Goal: Information Seeking & Learning: Learn about a topic

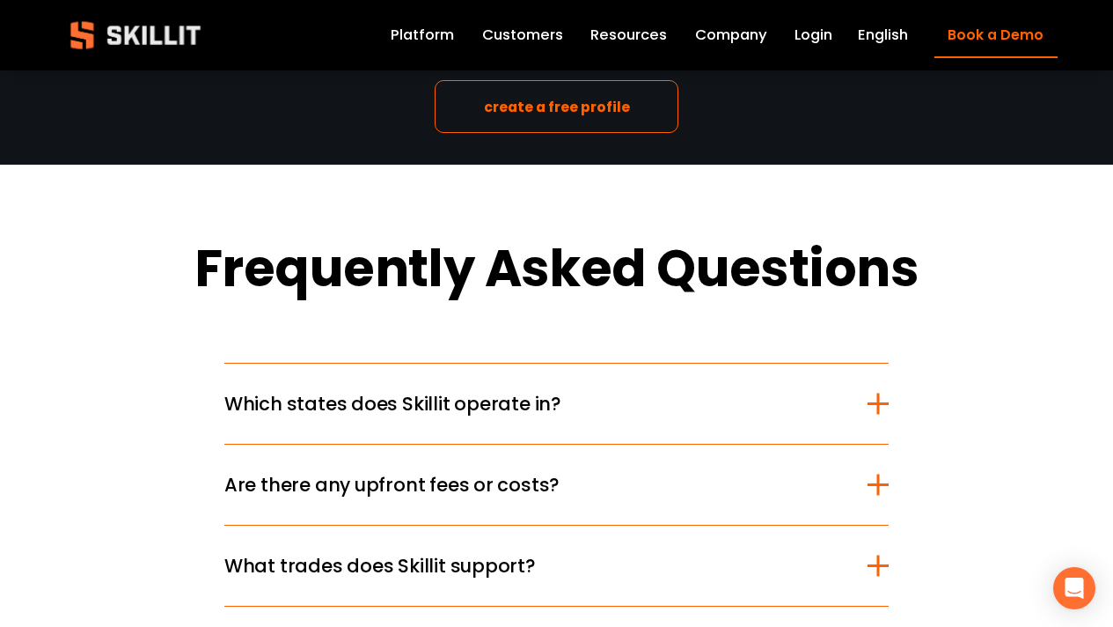
scroll to position [2728, 0]
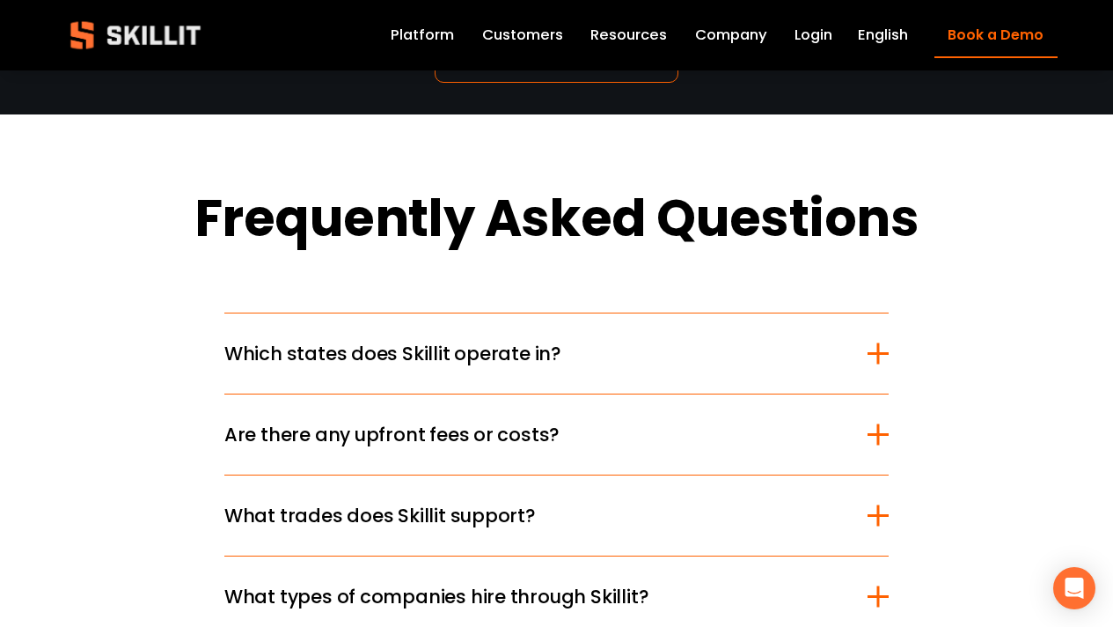
click at [876, 364] on div at bounding box center [878, 353] width 21 height 21
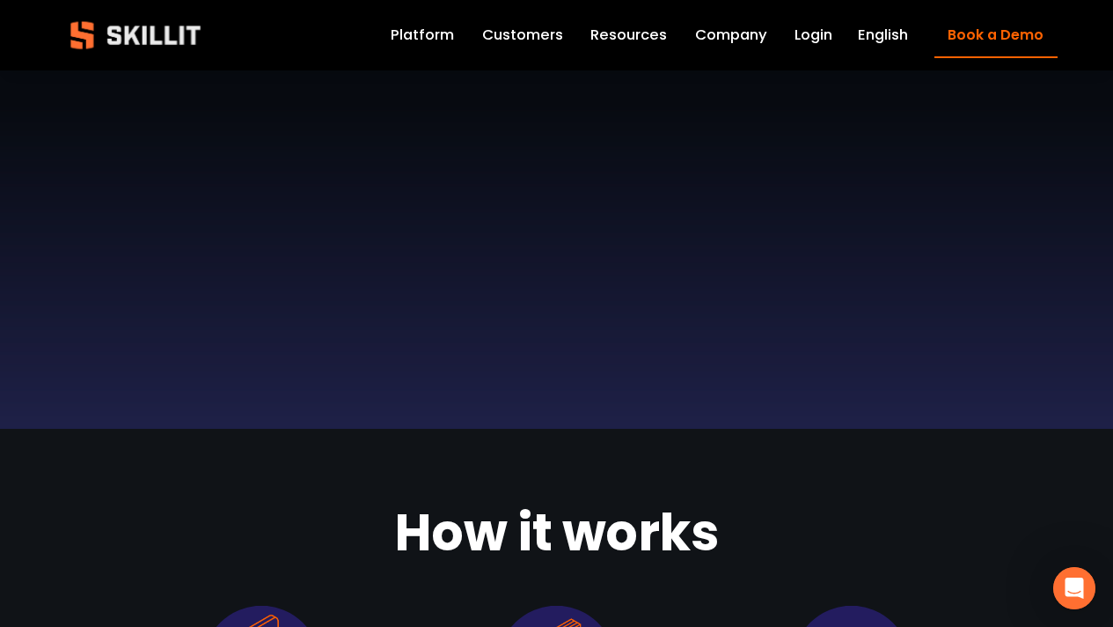
scroll to position [0, 0]
click at [709, 38] on link "Company" at bounding box center [731, 35] width 72 height 25
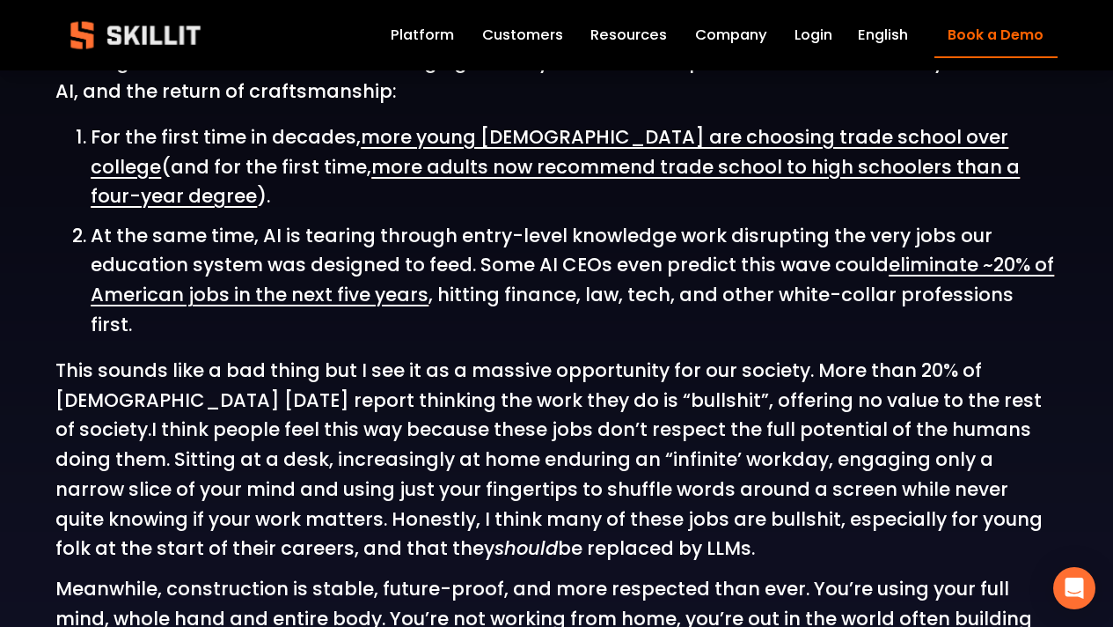
scroll to position [2288, 0]
click at [444, 45] on link "Platform" at bounding box center [422, 35] width 63 height 25
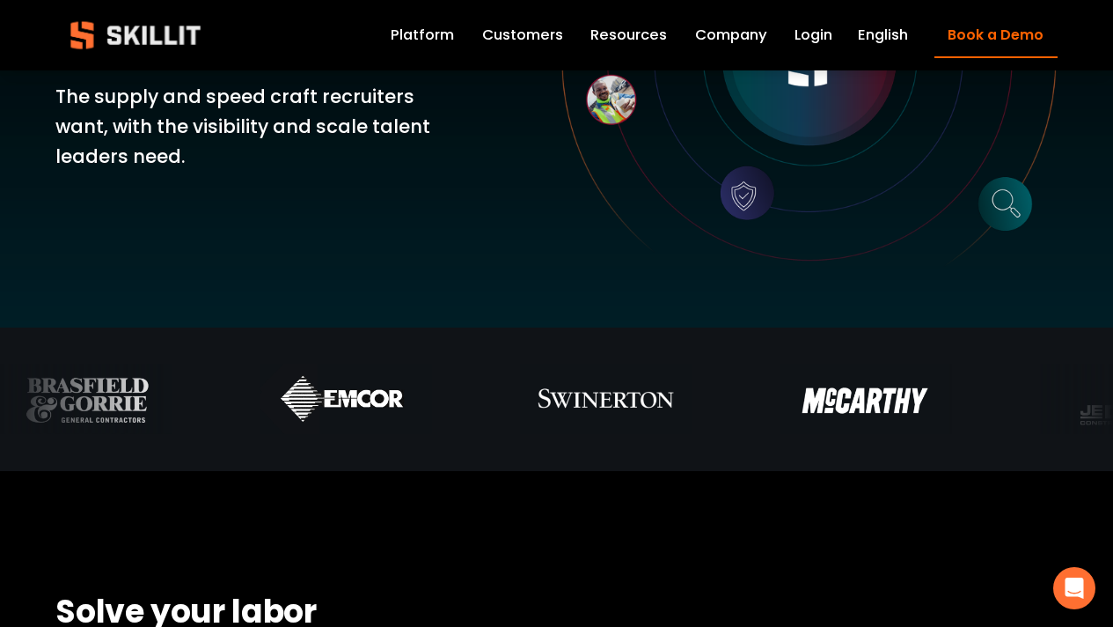
scroll to position [352, 0]
